Goal: Communication & Community: Answer question/provide support

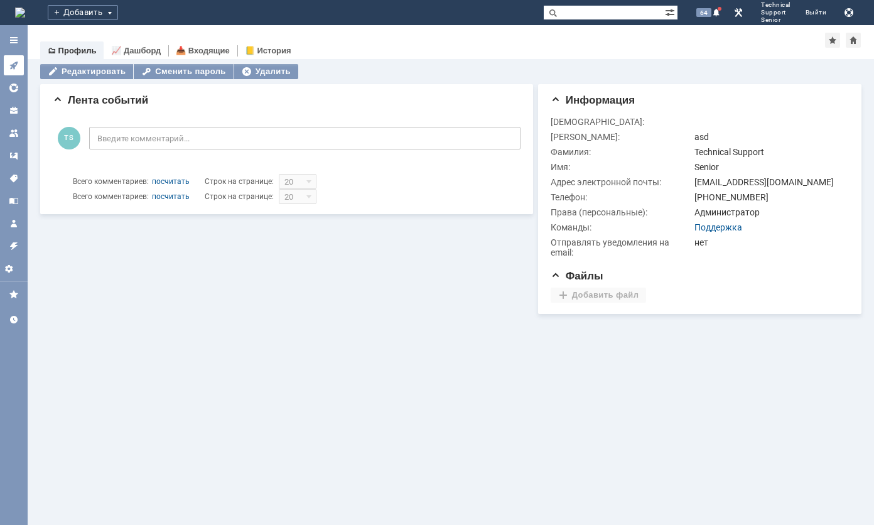
click at [11, 67] on icon at bounding box center [14, 65] width 10 height 10
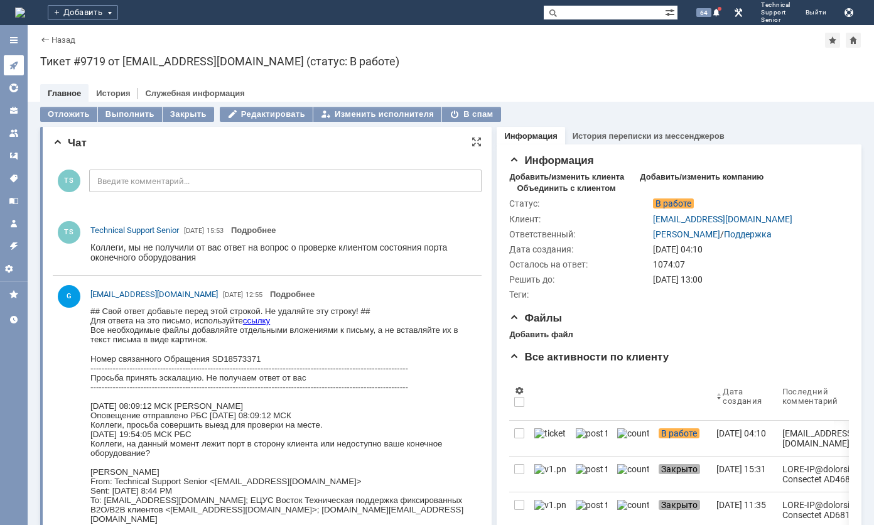
click at [12, 67] on icon at bounding box center [13, 66] width 8 height 8
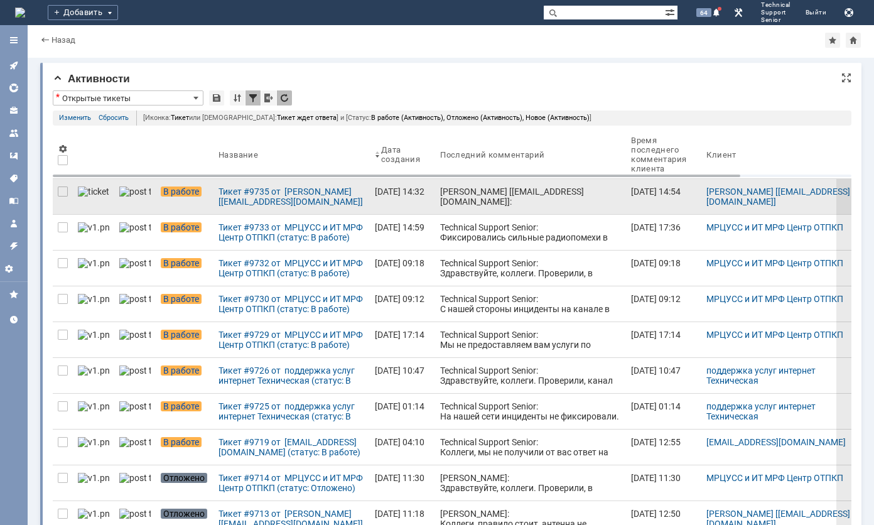
click at [440, 201] on div "[PERSON_NAME] [[EMAIL_ADDRESS][DOMAIN_NAME]]: Спасибо. Наблюдаем. [DATE] 14:53,…" at bounding box center [530, 277] width 181 height 181
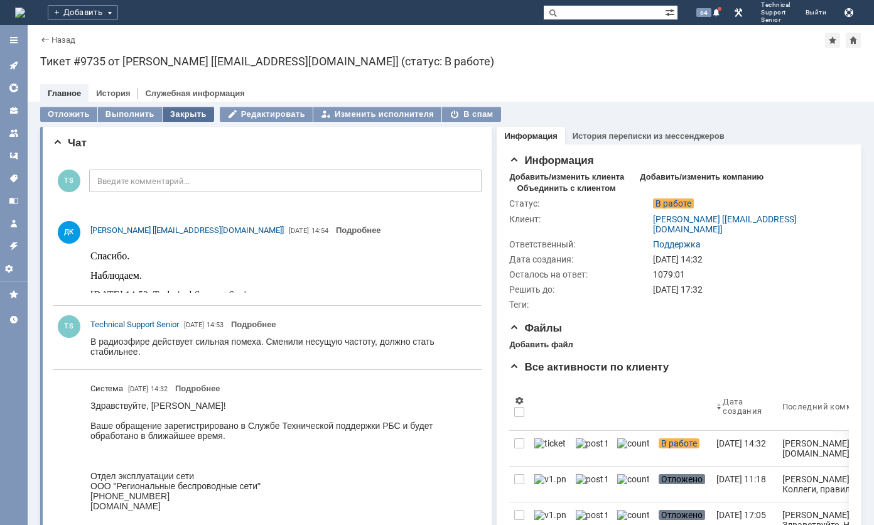
click at [191, 116] on div "Закрыть" at bounding box center [189, 114] width 52 height 15
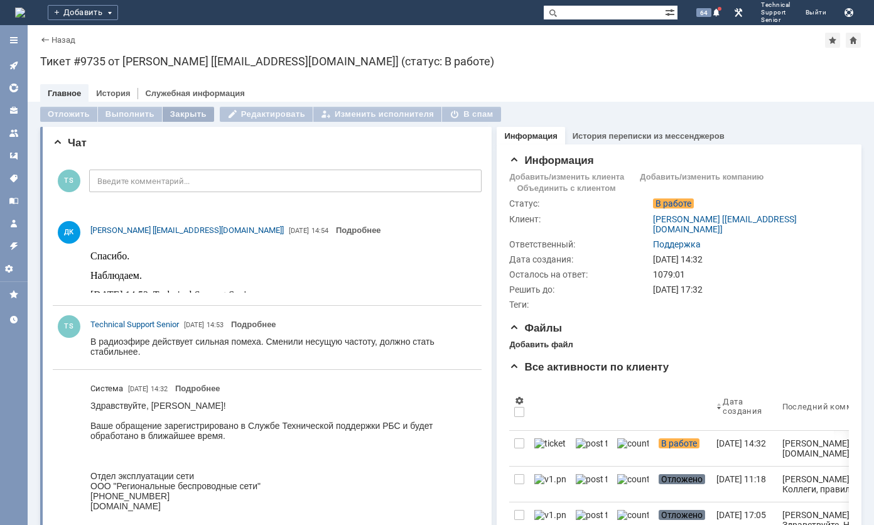
click at [191, 116] on div "Закрыть" at bounding box center [189, 114] width 52 height 15
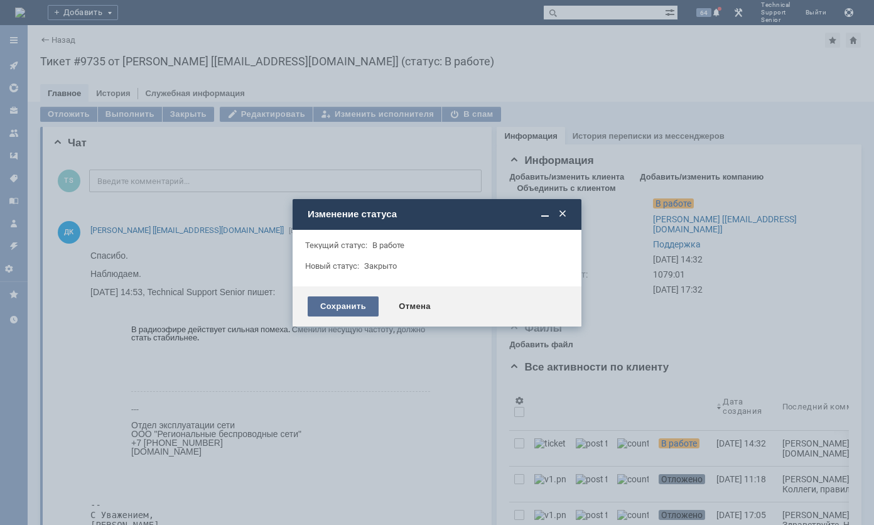
click at [329, 305] on div "Сохранить" at bounding box center [343, 306] width 71 height 20
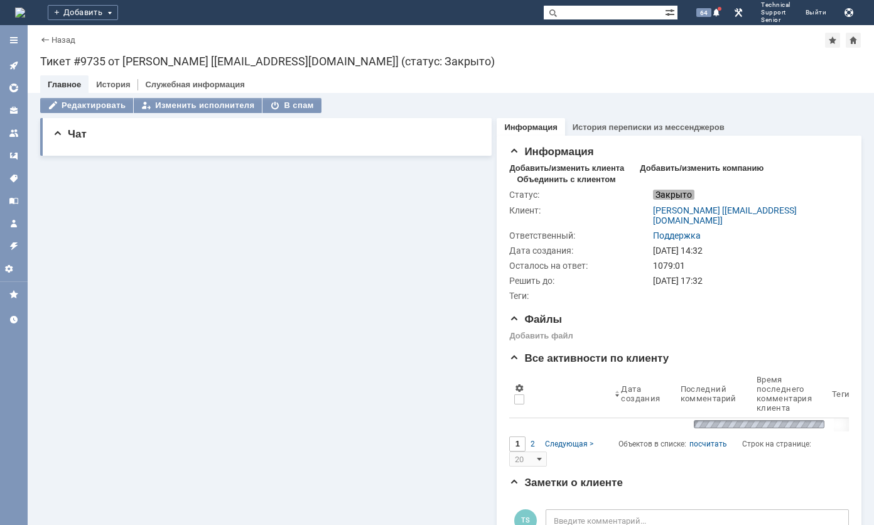
click at [37, 58] on div "Назад | Тикет #9735 от [PERSON_NAME] [[EMAIL_ADDRESS][DOMAIN_NAME]] (статус: За…" at bounding box center [451, 59] width 847 height 68
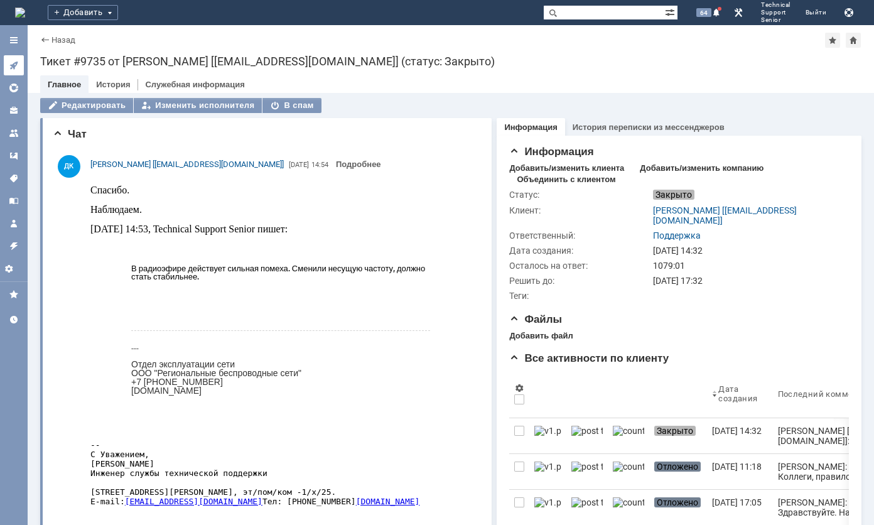
click at [7, 67] on link at bounding box center [14, 65] width 20 height 20
